Goal: Browse casually

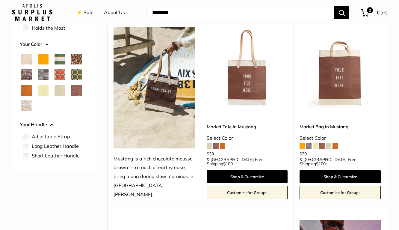
scroll to position [74, 0]
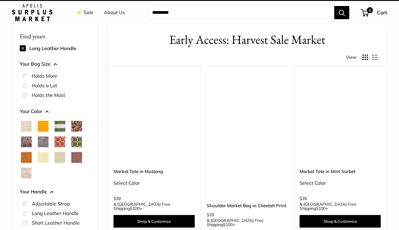
scroll to position [16, 0]
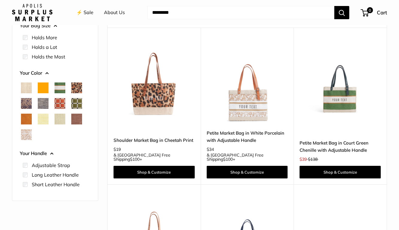
scroll to position [80, 0]
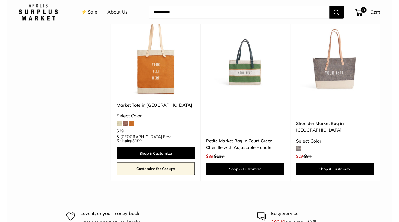
scroll to position [220, 0]
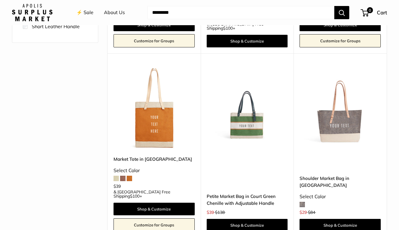
click at [0, 0] on img at bounding box center [0, 0] width 0 height 0
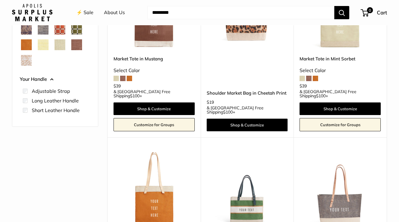
scroll to position [69, 0]
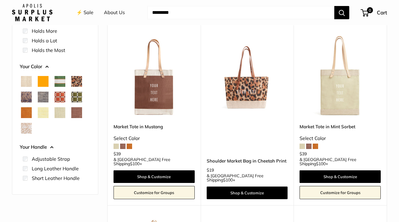
click at [0, 0] on img at bounding box center [0, 0] width 0 height 0
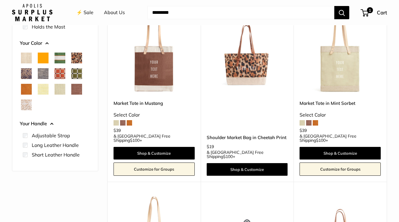
scroll to position [93, 0]
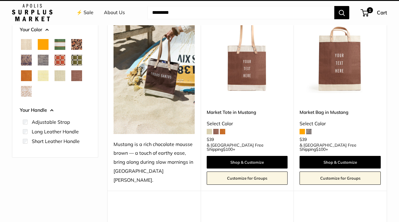
scroll to position [16, 0]
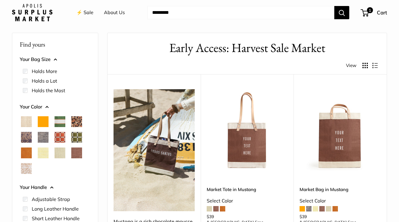
click at [43, 138] on span "Chambray" at bounding box center [43, 137] width 11 height 11
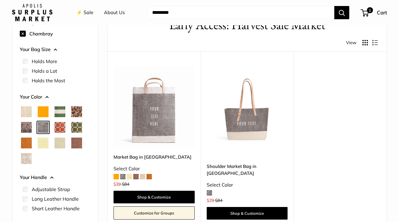
scroll to position [66, 0]
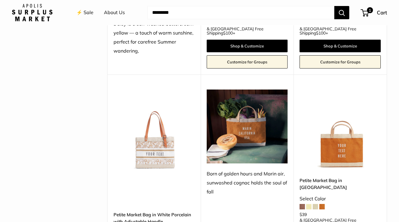
scroll to position [800, 0]
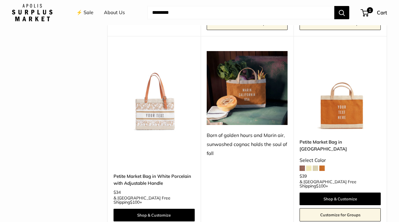
click at [0, 0] on img at bounding box center [0, 0] width 0 height 0
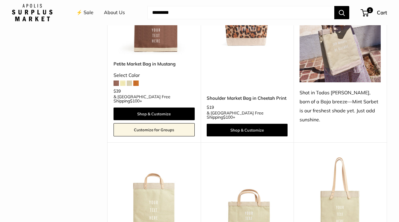
scroll to position [414, 0]
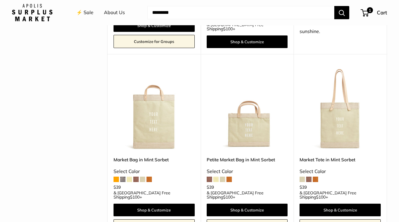
click at [0, 0] on img at bounding box center [0, 0] width 0 height 0
